Goal: Transaction & Acquisition: Purchase product/service

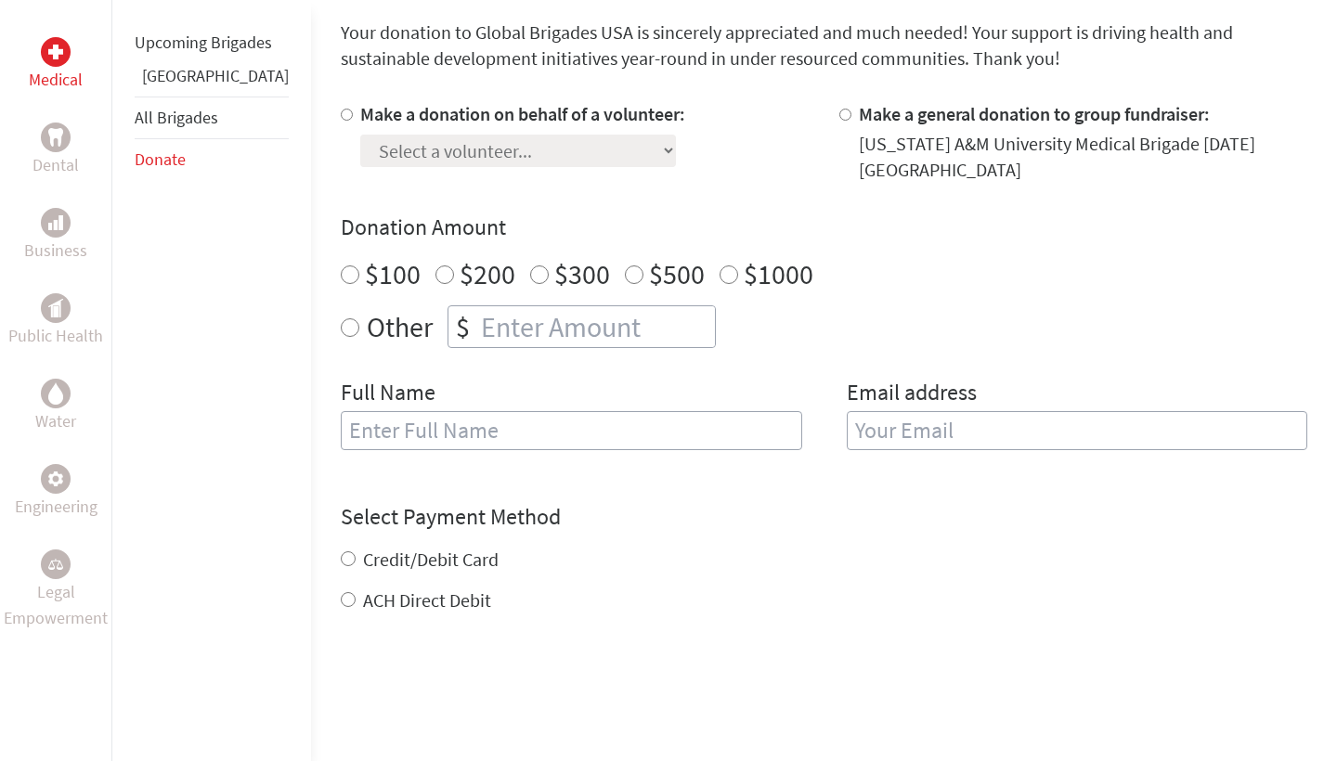
scroll to position [498, 0]
radio input "true"
click at [477, 317] on input "number" at bounding box center [596, 327] width 238 height 41
type input "250"
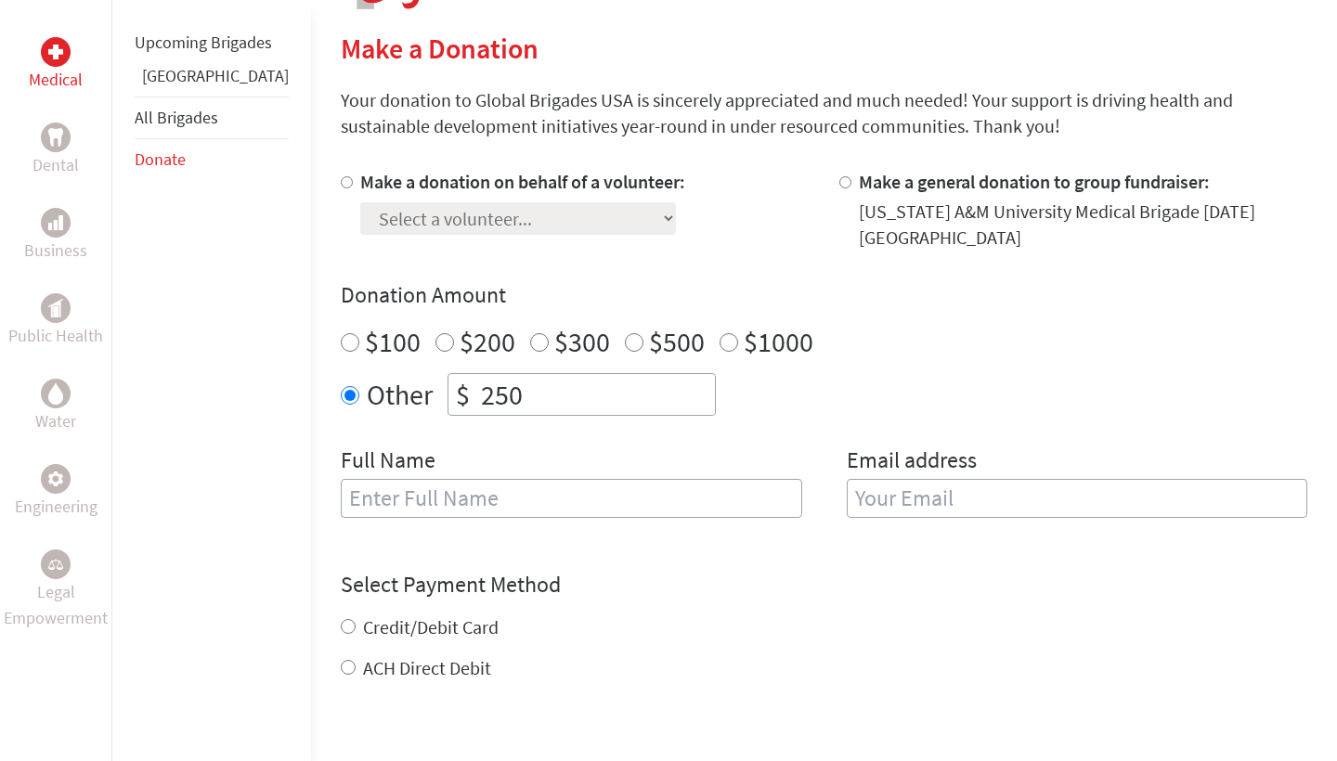
scroll to position [408, 0]
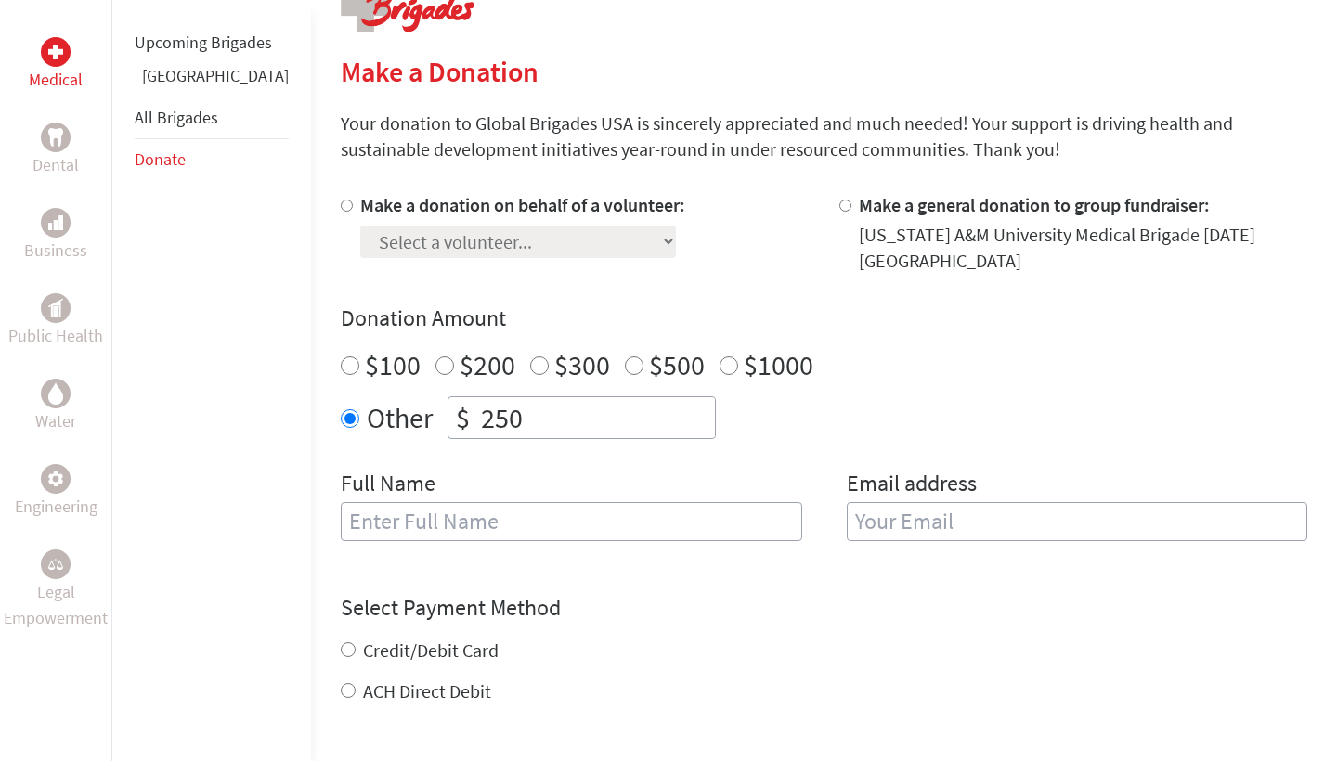
click at [341, 207] on div at bounding box center [350, 233] width 19 height 82
click at [341, 201] on div at bounding box center [350, 233] width 19 height 82
click at [341, 204] on input "Make a donation on behalf of a volunteer:" at bounding box center [347, 206] width 12 height 12
radio input "true"
select select "5355A192-8E99-11F0-9E6E-42010A400005"
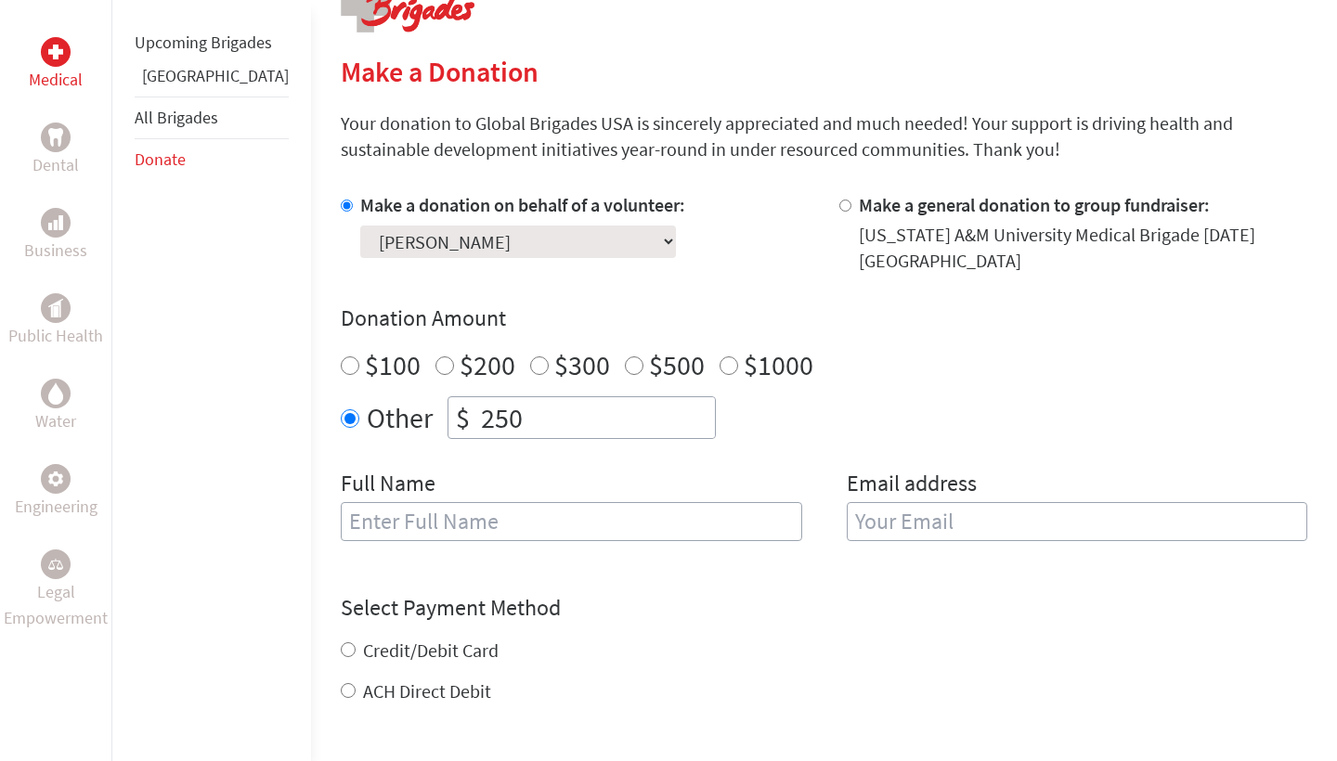
click at [640, 178] on section "Make a Donation Your donation to Global Brigades USA is sincerely appreciated a…" at bounding box center [824, 533] width 967 height 956
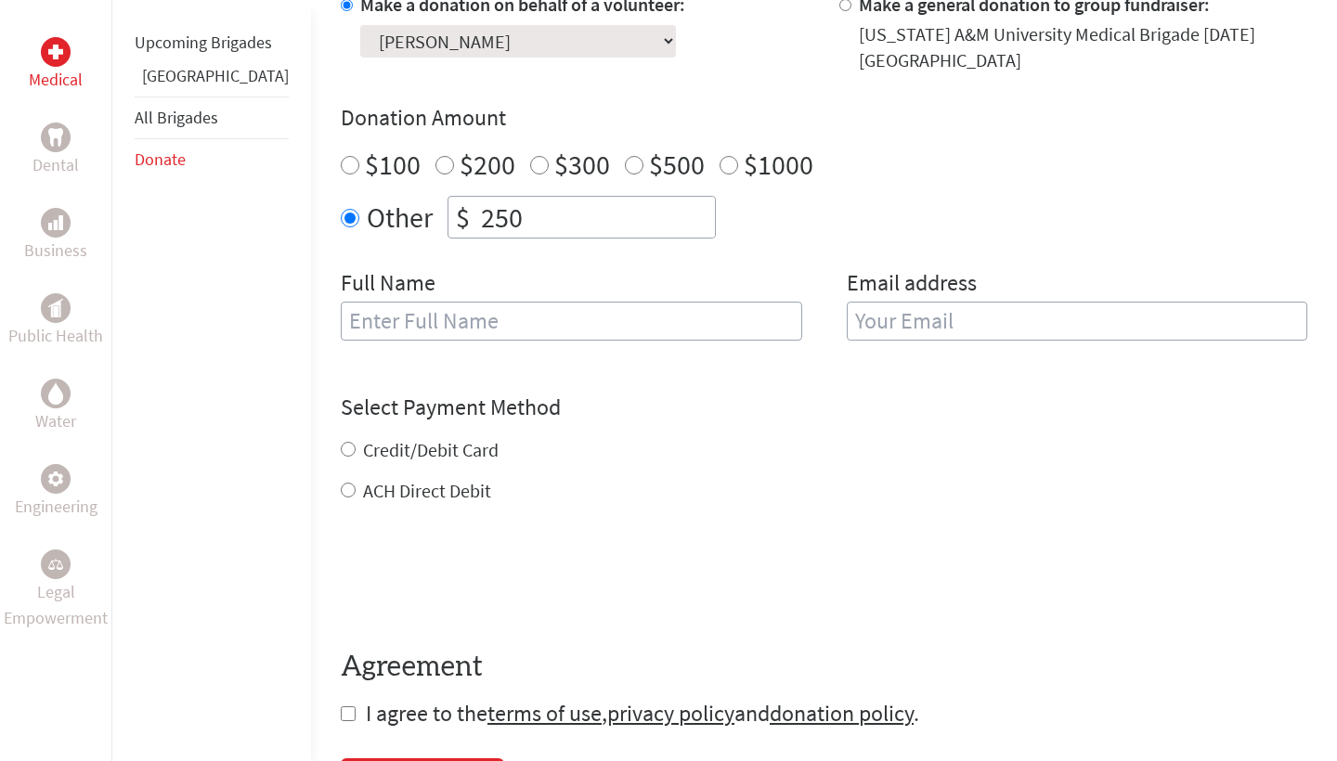
scroll to position [634, 0]
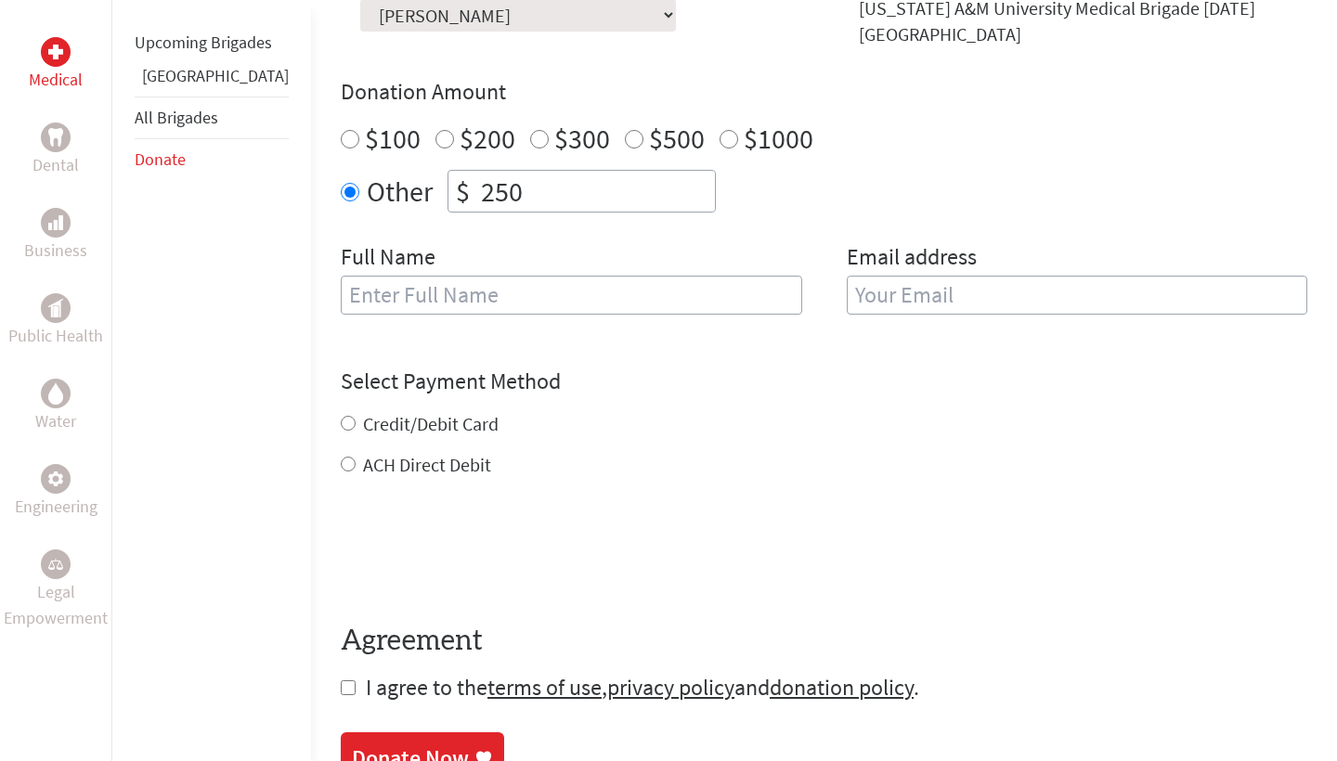
type input "J"
type input "[PERSON_NAME]"
type input "[EMAIL_ADDRESS][DOMAIN_NAME]"
click at [360, 411] on div "Credit/Debit Card ACH Direct Debit" at bounding box center [824, 444] width 967 height 67
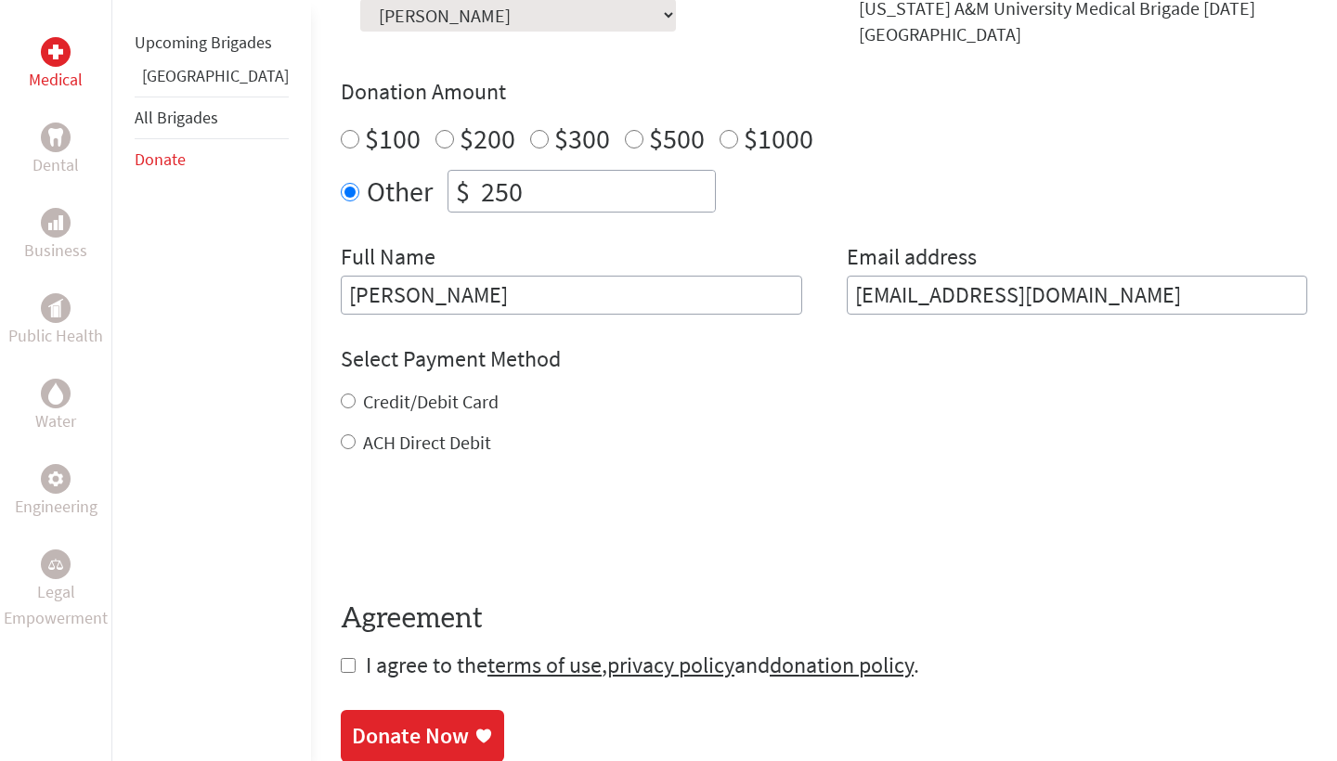
click at [363, 390] on label "Credit/Debit Card" at bounding box center [431, 401] width 136 height 23
click at [344, 394] on input "Credit/Debit Card" at bounding box center [348, 401] width 15 height 15
radio input "true"
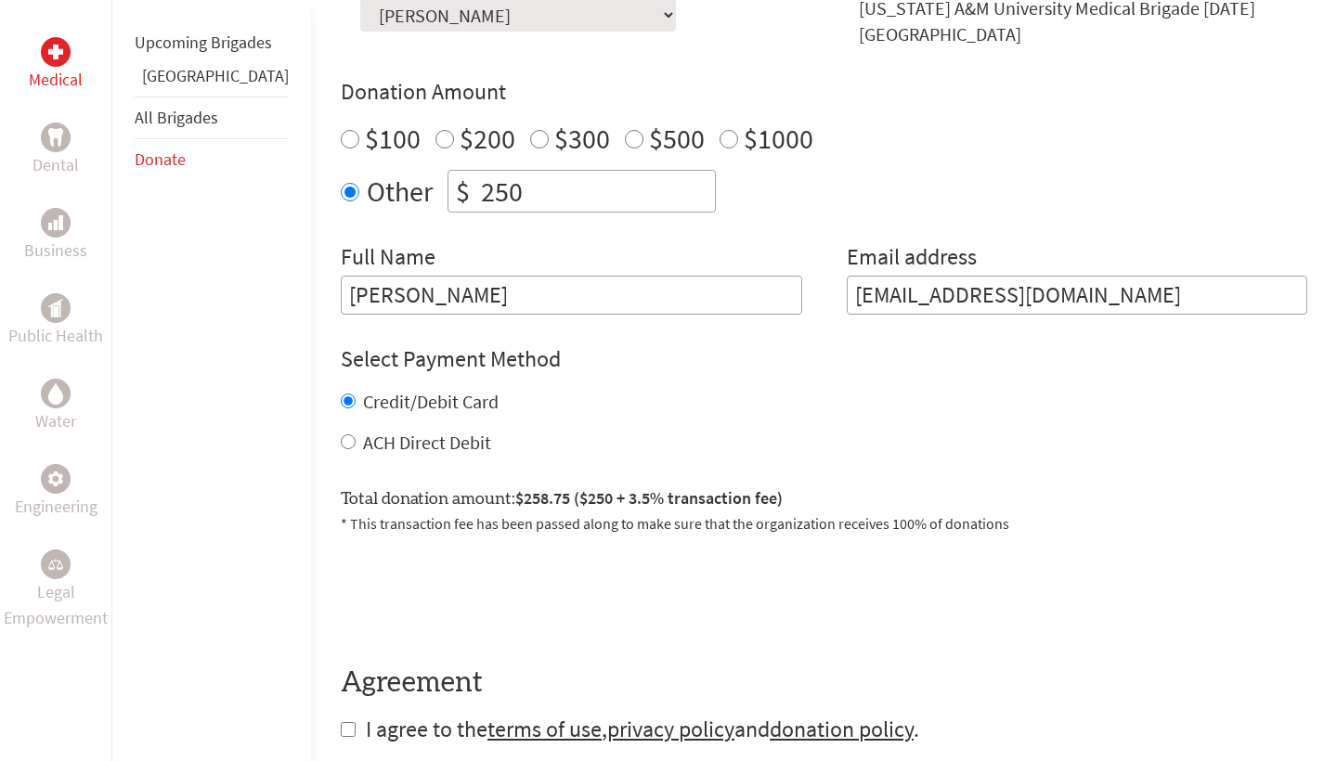
click at [363, 431] on label "ACH Direct Debit" at bounding box center [427, 442] width 128 height 23
click at [349, 435] on input "ACH Direct Debit" at bounding box center [348, 442] width 15 height 15
radio input "true"
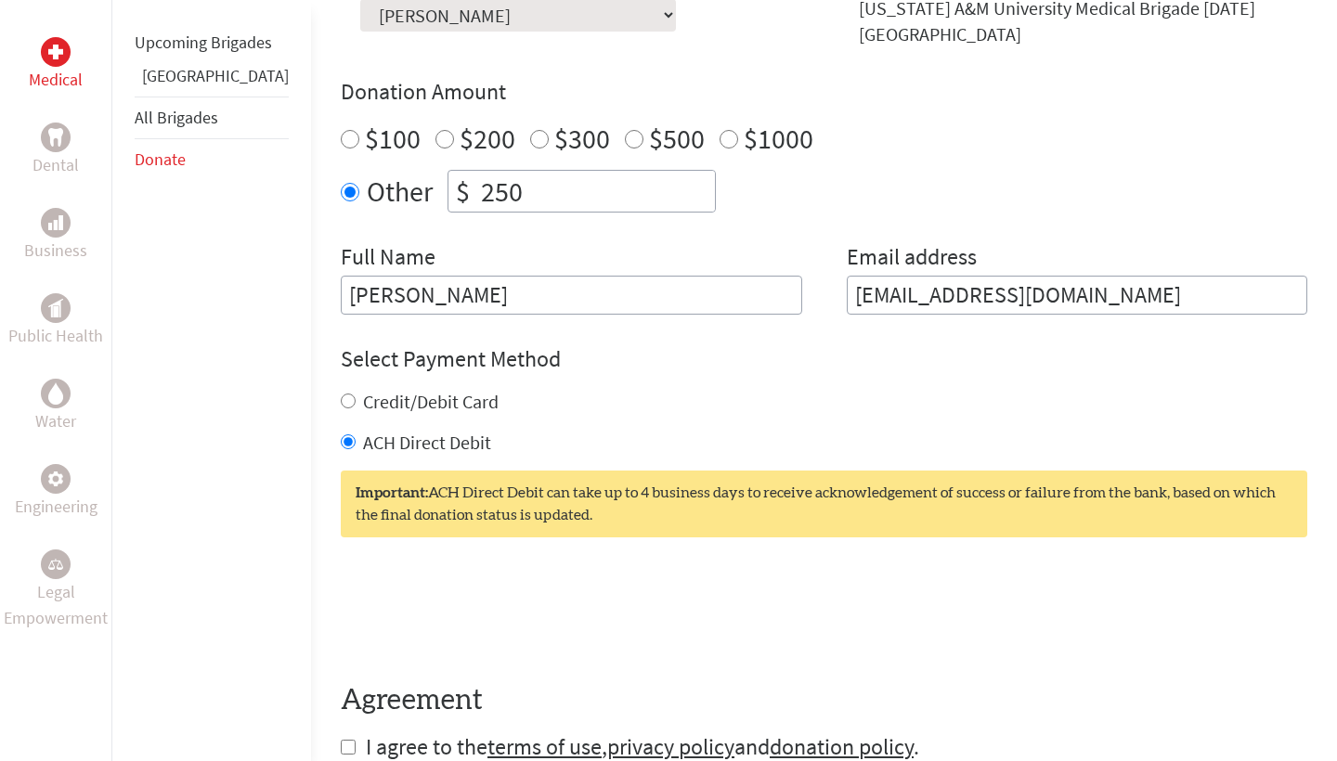
click at [363, 391] on label "Credit/Debit Card" at bounding box center [431, 401] width 136 height 23
click at [341, 394] on input "Credit/Debit Card" at bounding box center [348, 401] width 15 height 15
radio input "true"
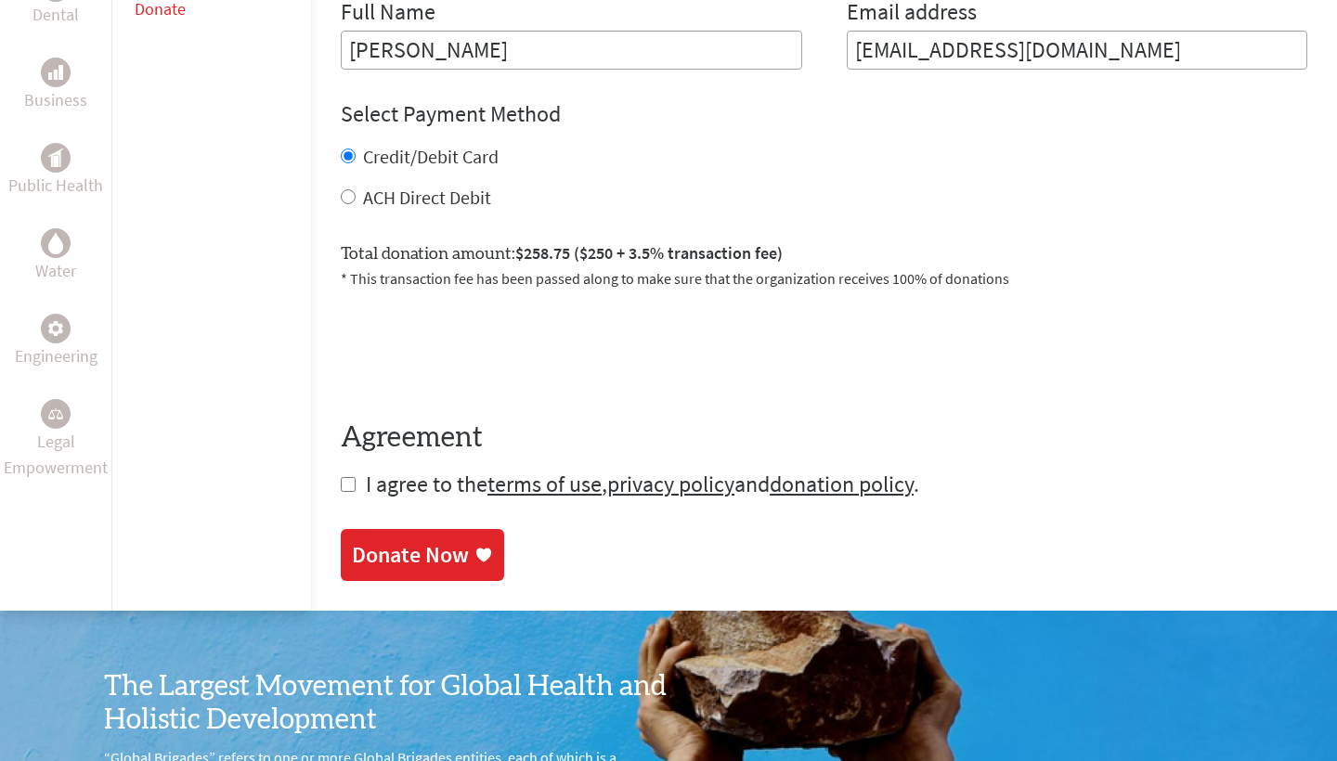
scroll to position [888, 0]
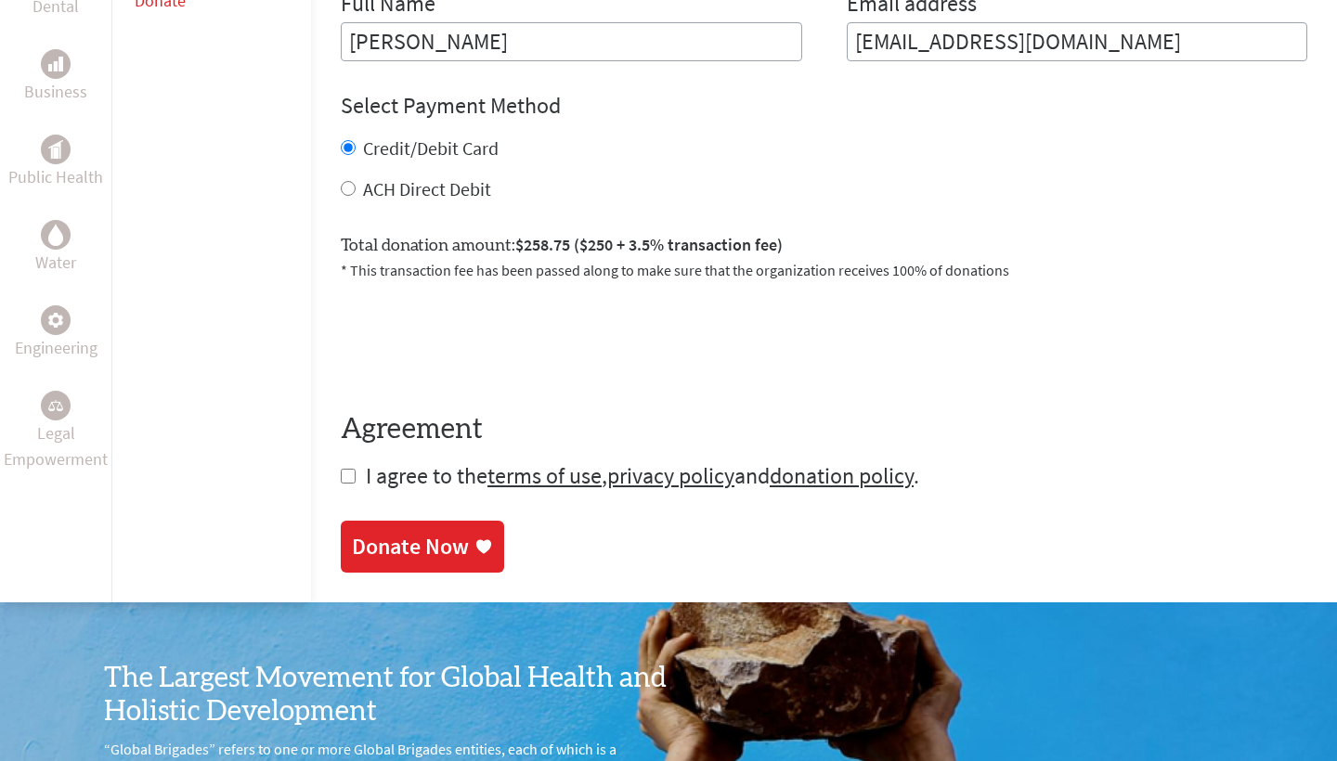
click at [341, 456] on form "Make a donation on behalf of a volunteer: Select a volunteer... Aby [PERSON_NAM…" at bounding box center [824, 101] width 967 height 779
click at [341, 469] on input "checkbox" at bounding box center [348, 476] width 15 height 15
checkbox input "true"
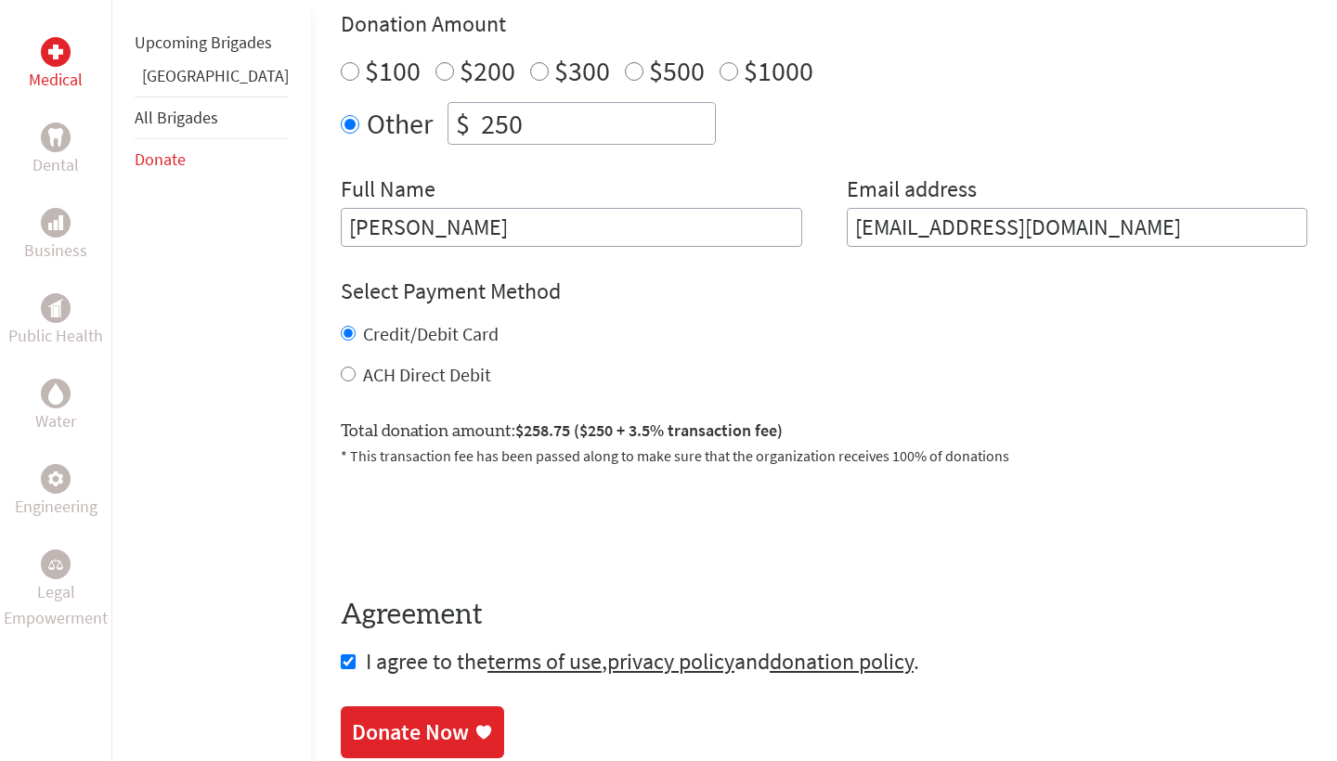
scroll to position [705, 0]
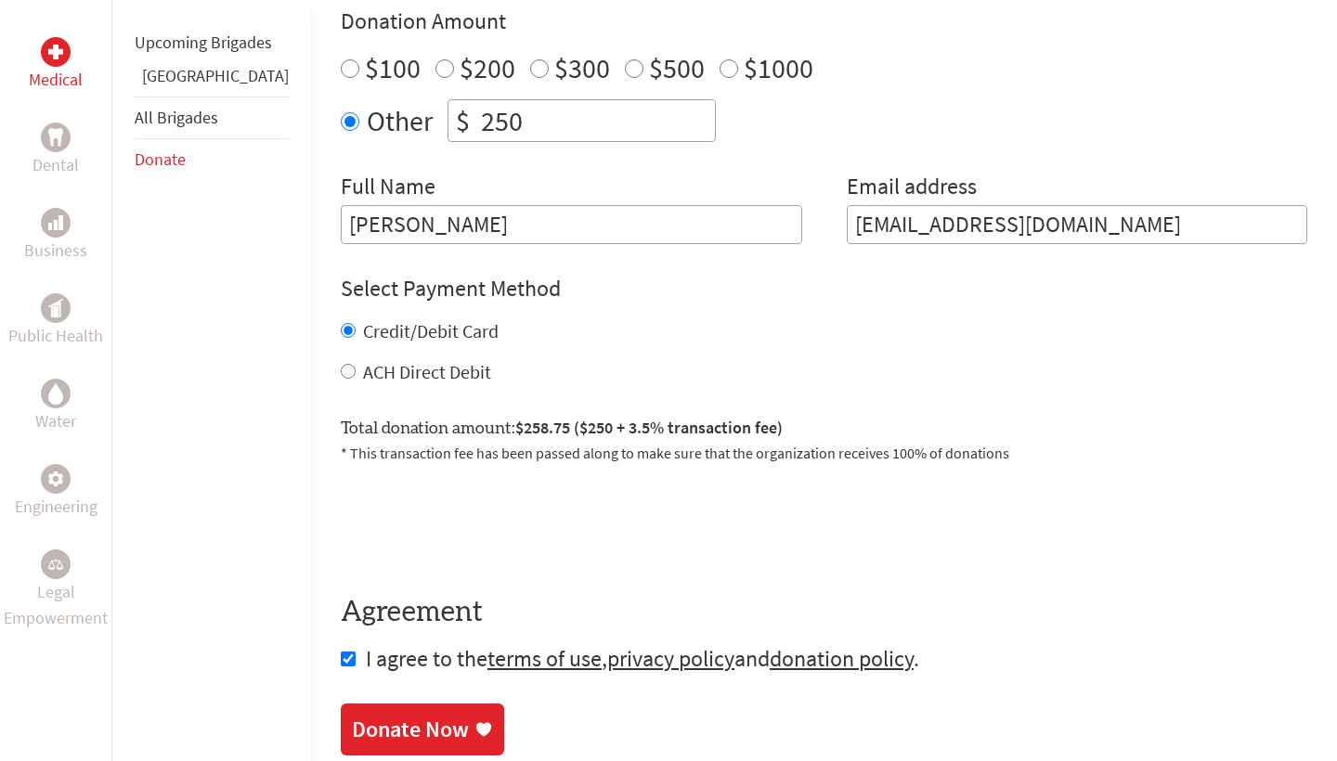
click at [367, 360] on label "ACH Direct Debit" at bounding box center [427, 371] width 128 height 23
click at [356, 364] on input "ACH Direct Debit" at bounding box center [348, 371] width 15 height 15
radio input "true"
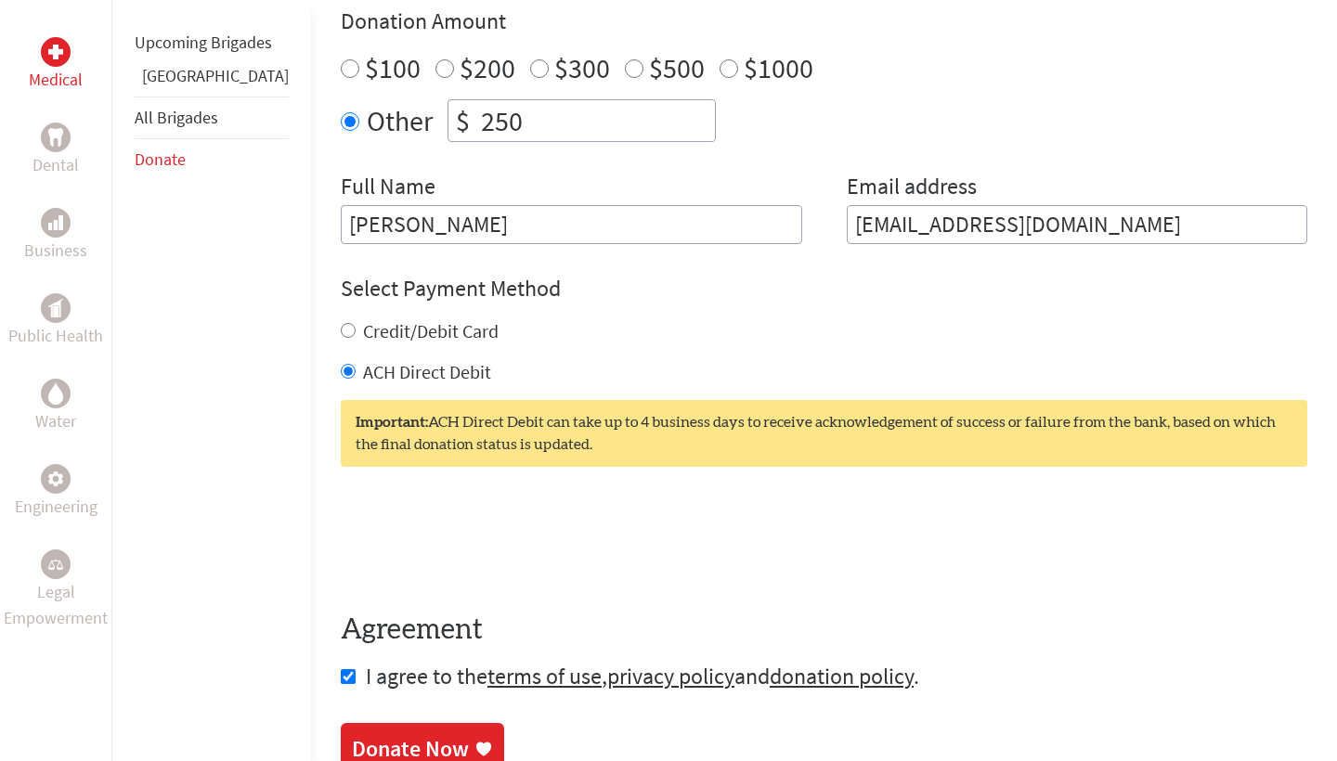
click at [355, 734] on div "Donate Now" at bounding box center [410, 749] width 117 height 30
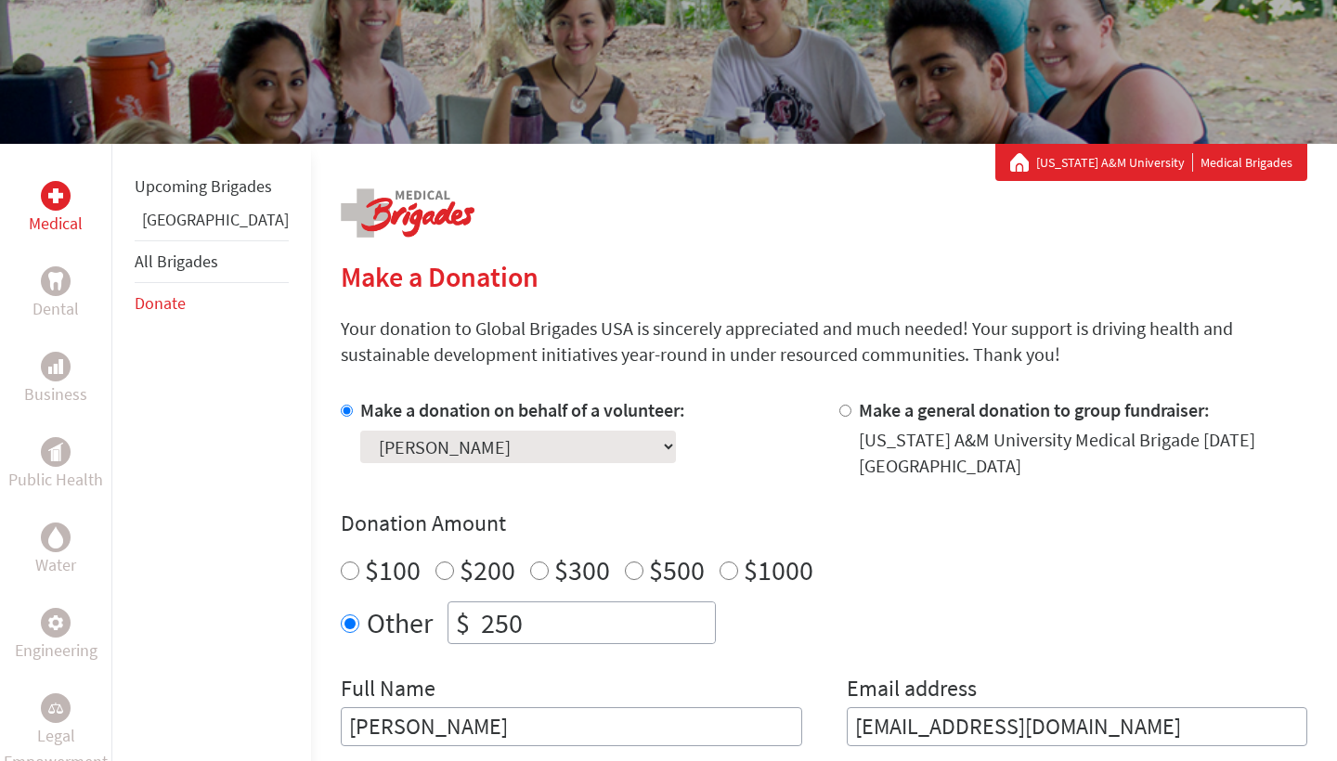
scroll to position [277, 0]
